Goal: Navigation & Orientation: Find specific page/section

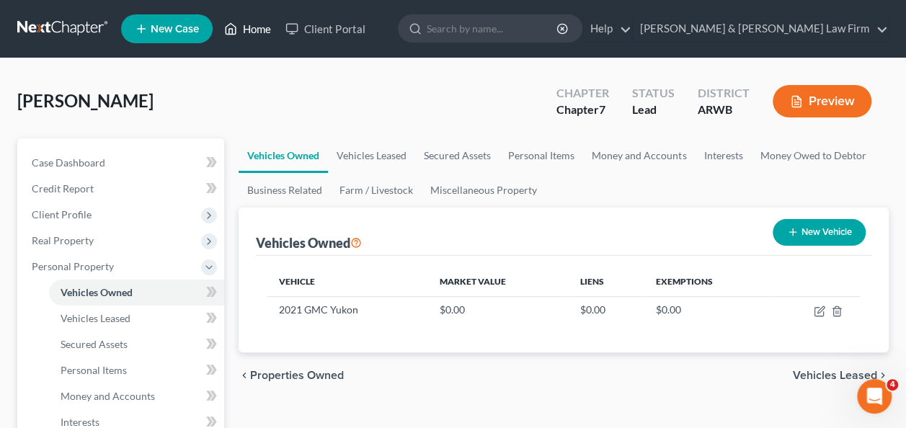
click at [254, 27] on link "Home" at bounding box center [247, 29] width 61 height 26
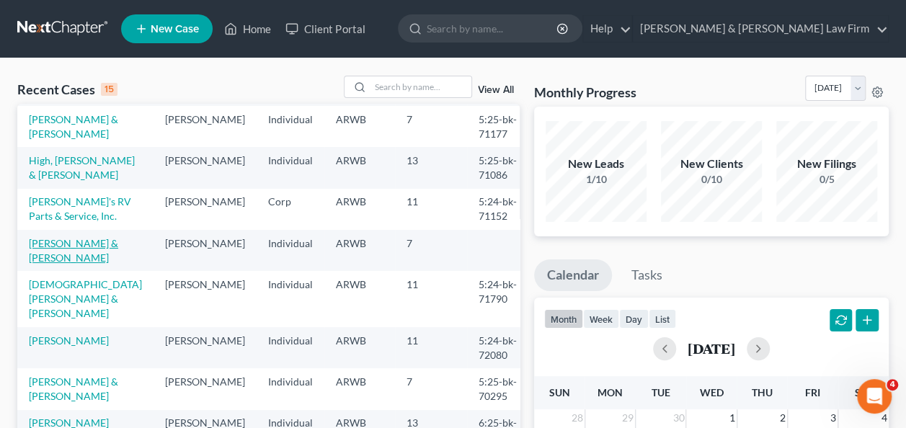
scroll to position [144, 0]
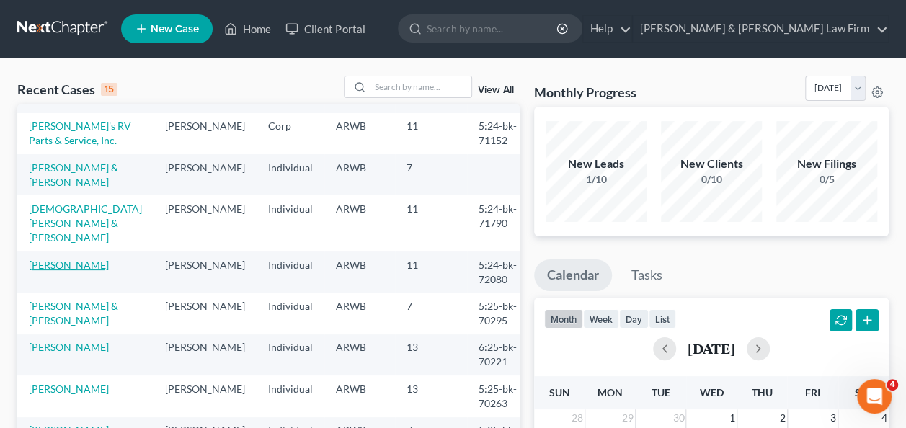
click at [65, 259] on link "[PERSON_NAME]" at bounding box center [69, 265] width 80 height 12
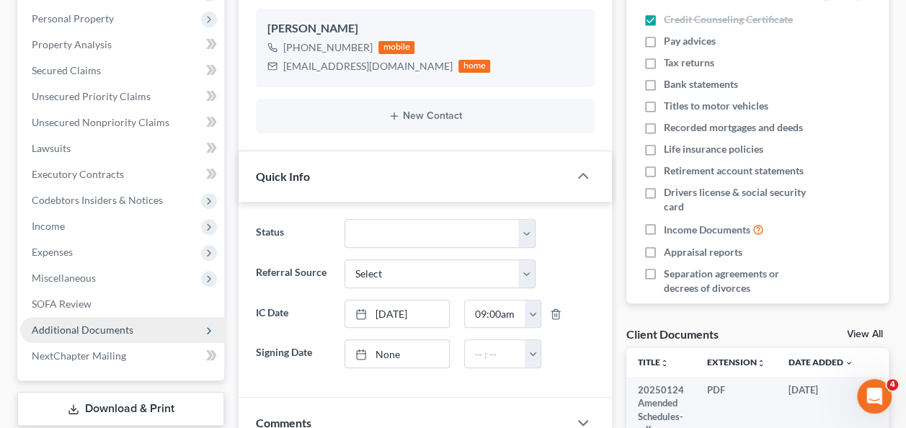
scroll to position [288, 0]
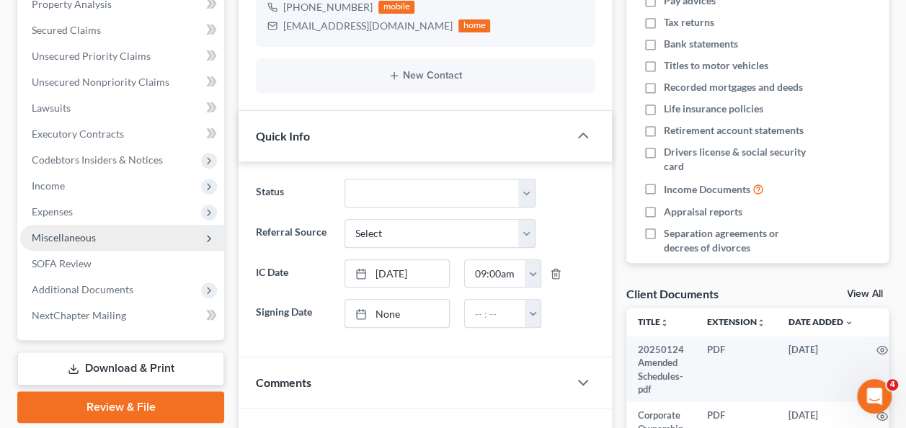
click at [209, 239] on polyline at bounding box center [208, 239] width 3 height 6
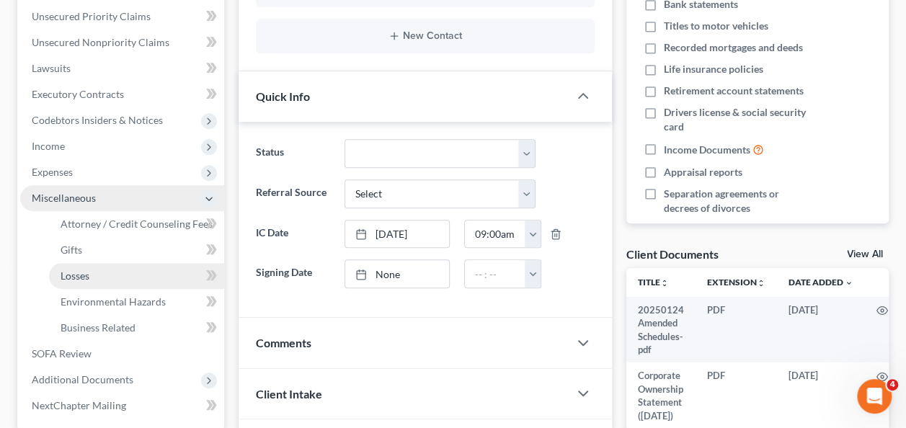
scroll to position [360, 0]
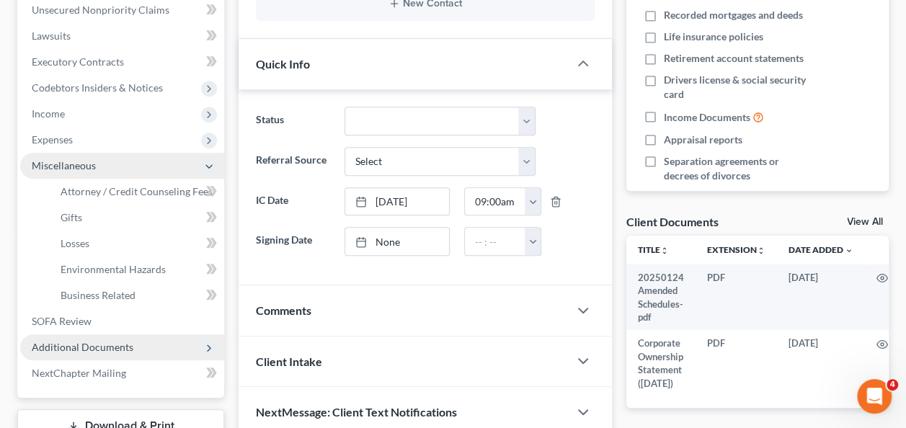
click at [118, 343] on span "Additional Documents" at bounding box center [83, 347] width 102 height 12
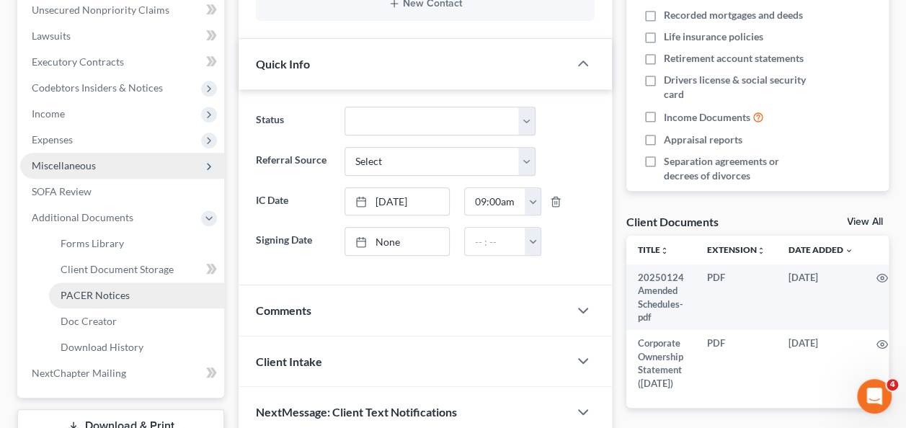
click at [121, 295] on span "PACER Notices" at bounding box center [95, 295] width 69 height 12
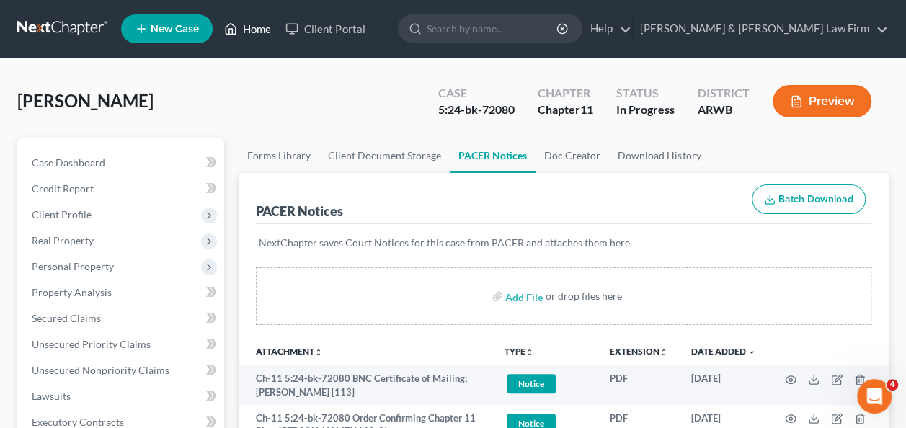
click at [245, 29] on link "Home" at bounding box center [247, 29] width 61 height 26
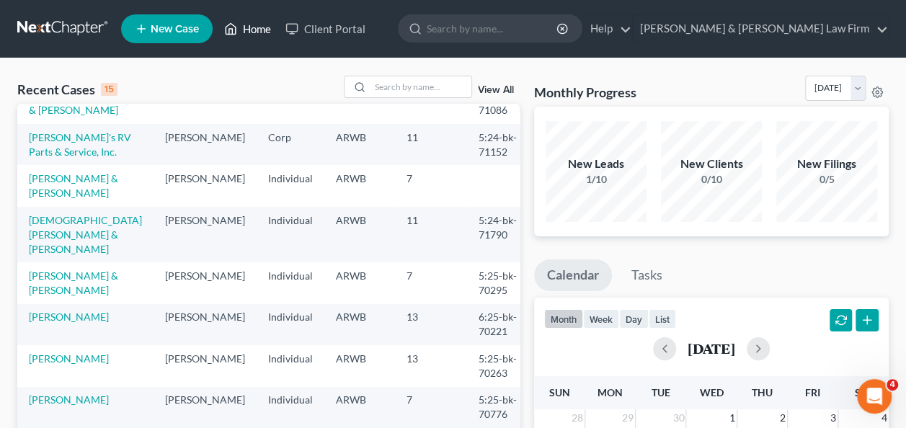
scroll to position [144, 0]
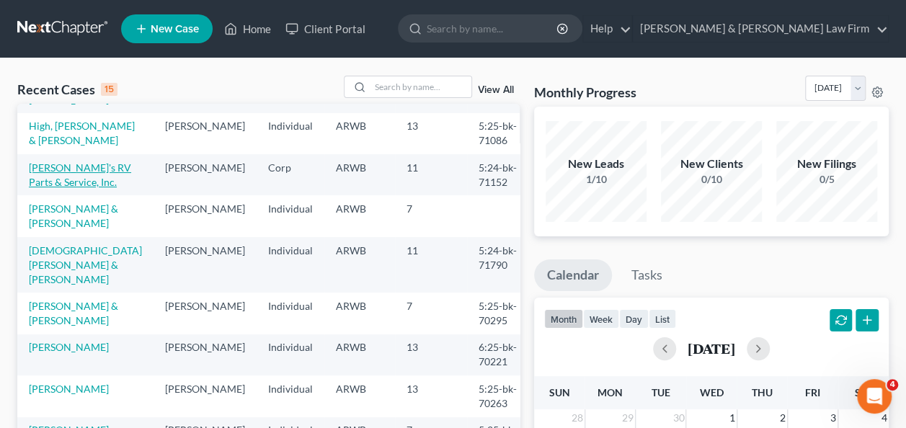
click at [81, 169] on link "[PERSON_NAME]'s RV Parts & Service, Inc." at bounding box center [80, 174] width 102 height 27
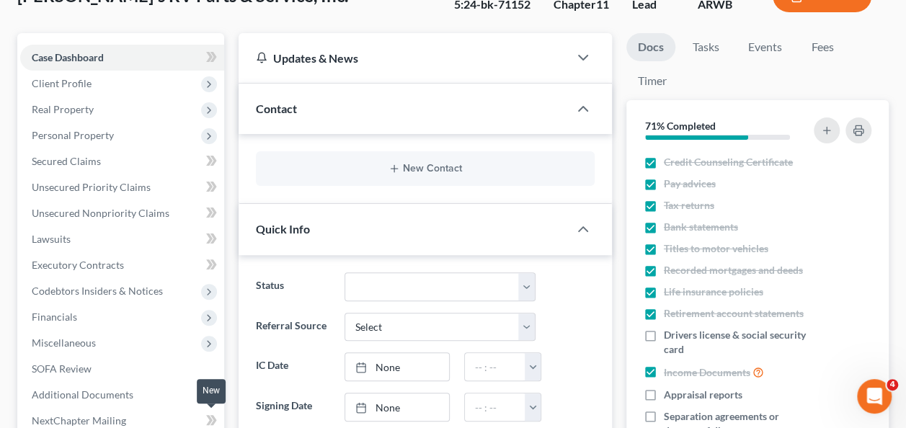
scroll to position [216, 0]
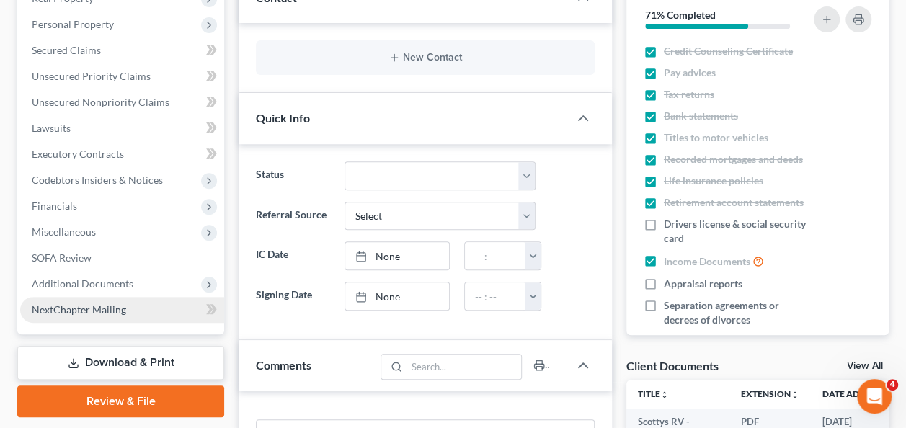
click at [88, 307] on span "NextChapter Mailing" at bounding box center [79, 309] width 94 height 12
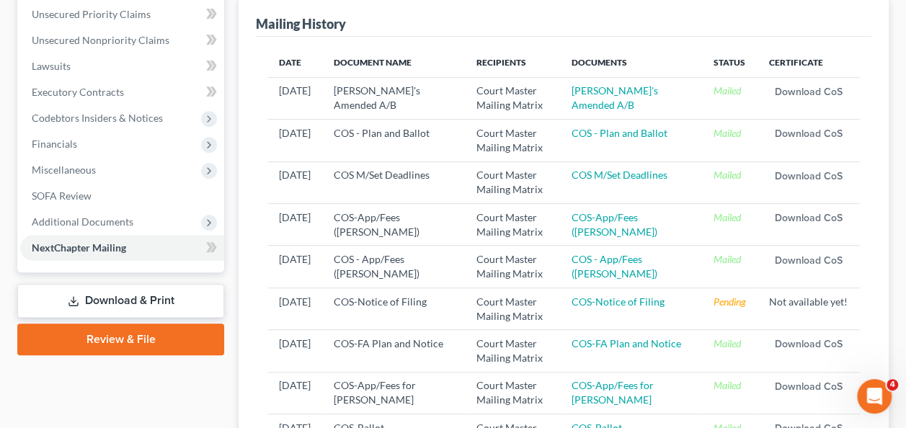
scroll to position [288, 0]
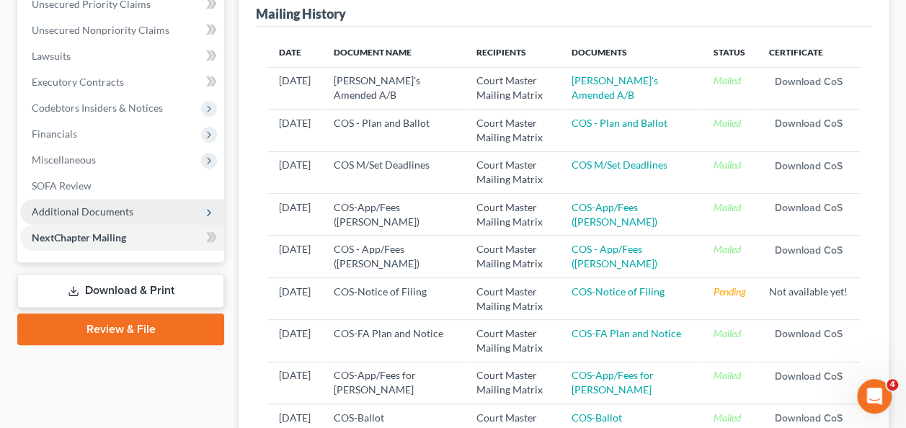
click at [112, 211] on span "Additional Documents" at bounding box center [83, 211] width 102 height 12
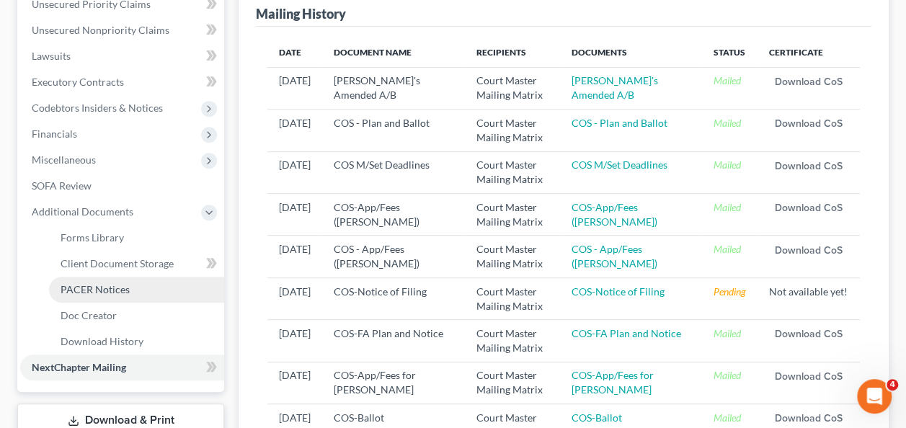
click at [117, 287] on span "PACER Notices" at bounding box center [95, 289] width 69 height 12
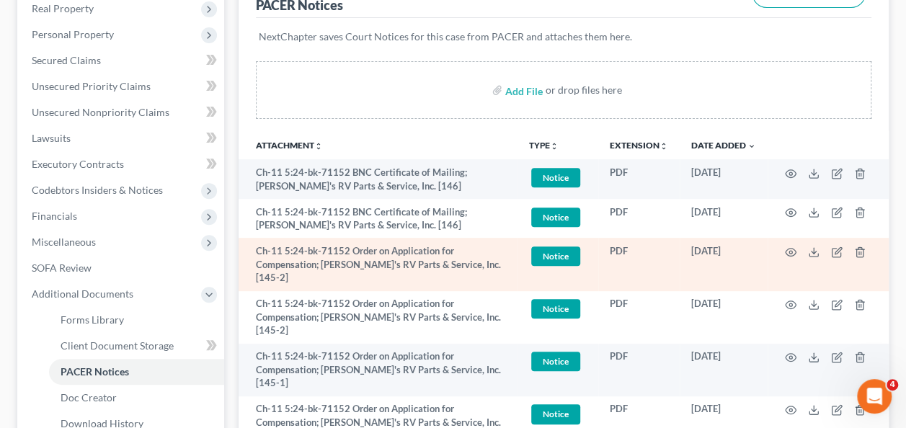
scroll to position [288, 0]
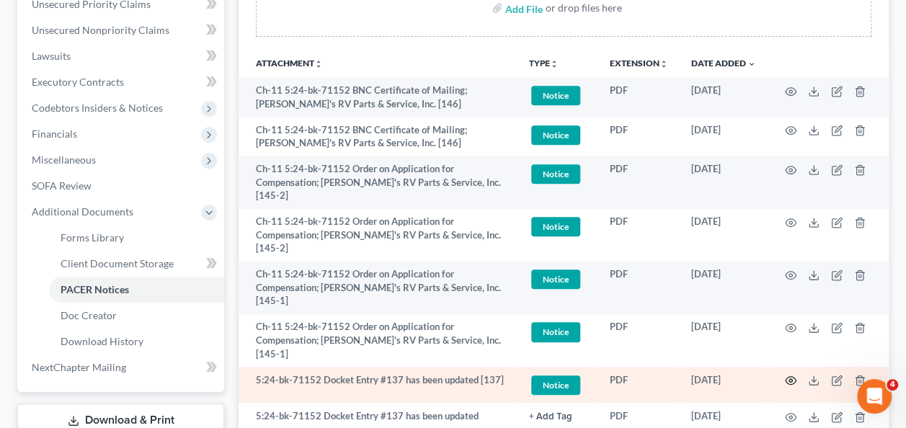
click at [789, 379] on circle "button" at bounding box center [790, 380] width 3 height 3
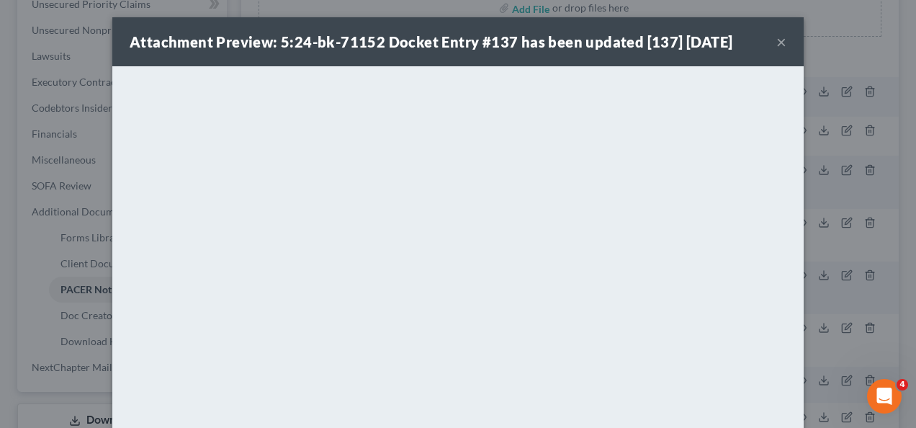
click at [777, 46] on button "×" at bounding box center [782, 41] width 10 height 17
